Goal: Task Accomplishment & Management: Use online tool/utility

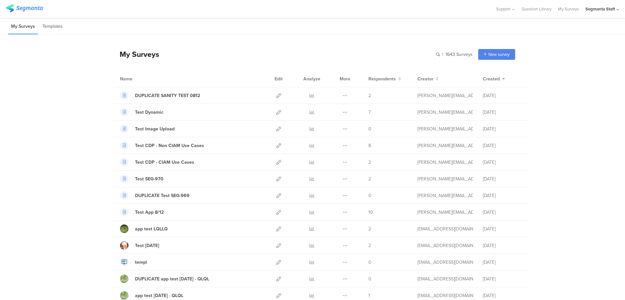
click at [597, 8] on div "Segmanta Staff" at bounding box center [599, 9] width 29 height 6
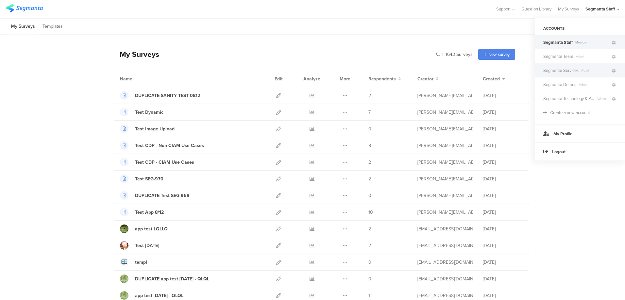
click at [560, 70] on span "Segmanta Services" at bounding box center [560, 70] width 35 height 6
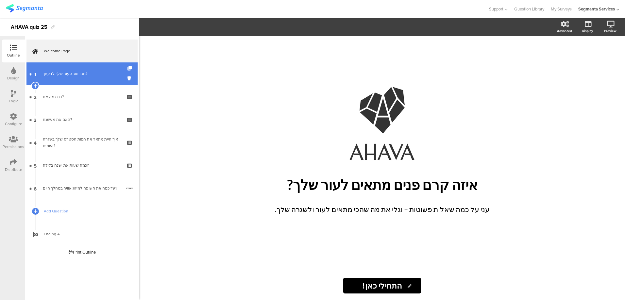
click at [73, 78] on link "1 מהו סוג העור שלך לדעתך?" at bounding box center [81, 73] width 111 height 23
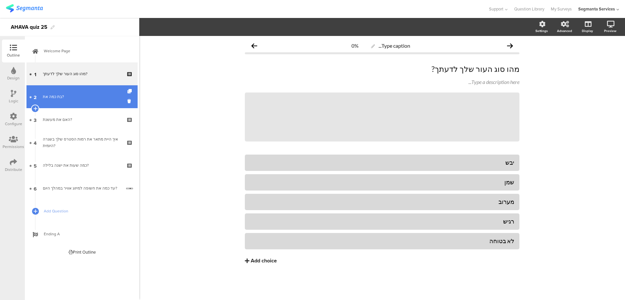
click at [69, 93] on div "בת כמה את?" at bounding box center [82, 96] width 78 height 7
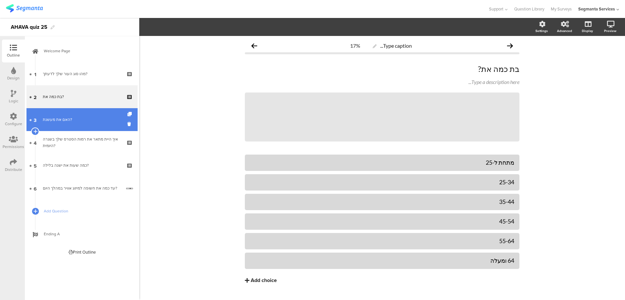
click at [71, 122] on div "האם את מעשנת?" at bounding box center [82, 119] width 78 height 7
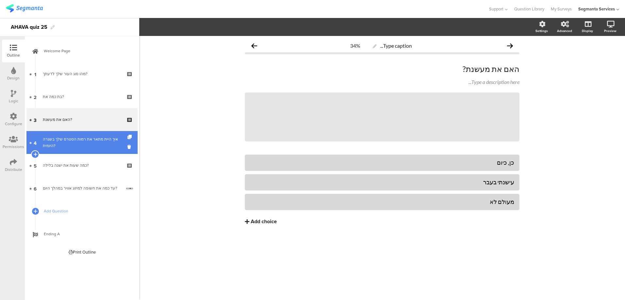
click at [71, 132] on link "4 איך היית מתאר את רמות הסטרס שלך בשגרה היומית?" at bounding box center [81, 142] width 111 height 23
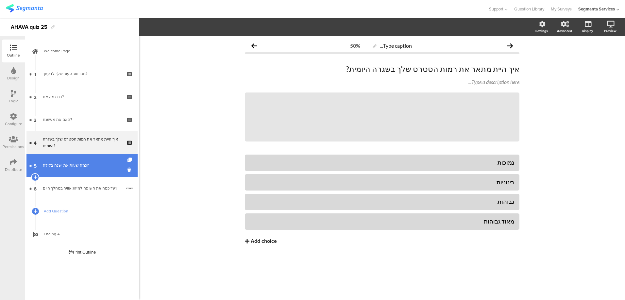
click at [67, 155] on link "5 כמה שעות את ישנה בלילה?" at bounding box center [81, 165] width 111 height 23
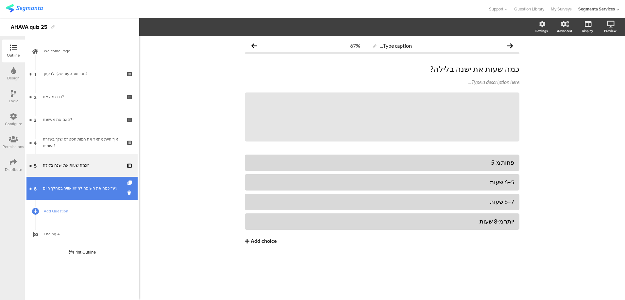
click at [69, 183] on link "6 עד כמה את חשופה למיזוג אוויר במהלך היום?" at bounding box center [81, 188] width 111 height 23
